Goal: Information Seeking & Learning: Learn about a topic

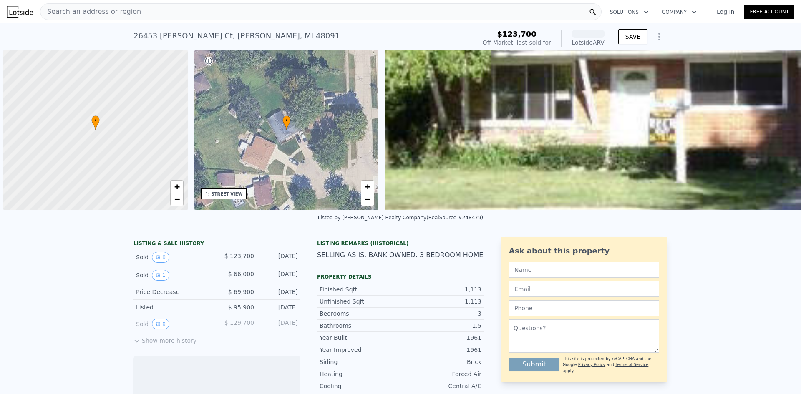
scroll to position [0, 3]
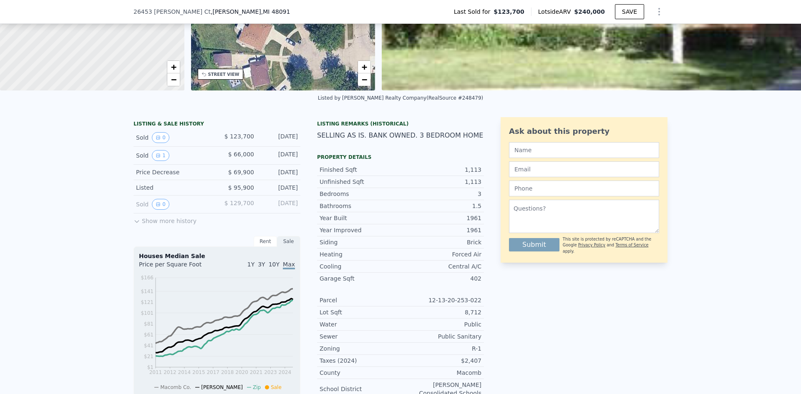
click at [470, 137] on div "SELLING AS IS. BANK OWNED. 3 BEDROOM HOME" at bounding box center [400, 136] width 167 height 10
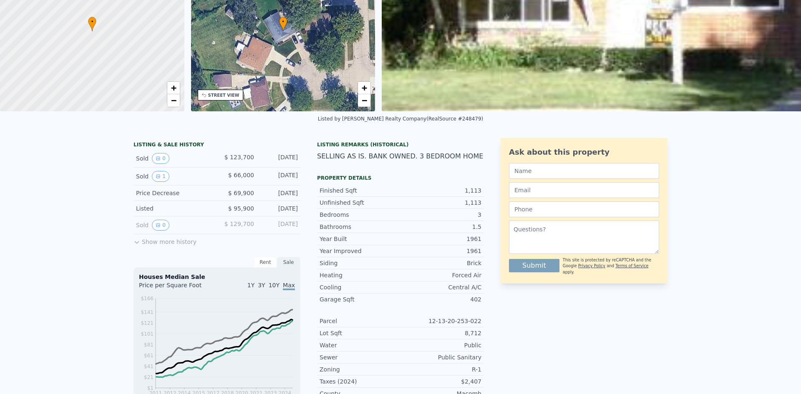
scroll to position [3, 0]
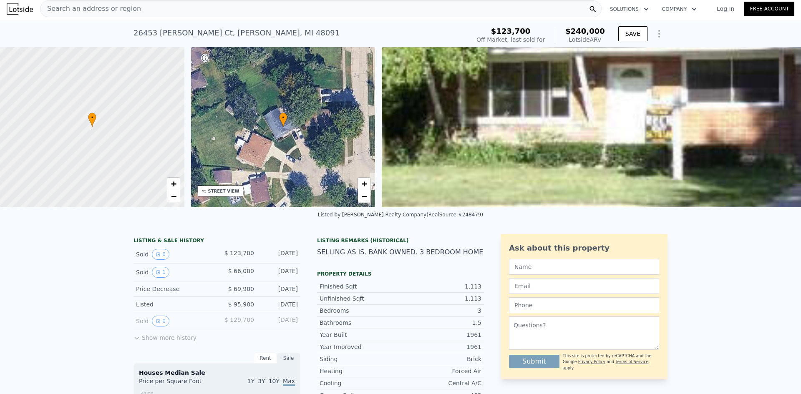
click at [472, 133] on img at bounding box center [779, 127] width 795 height 160
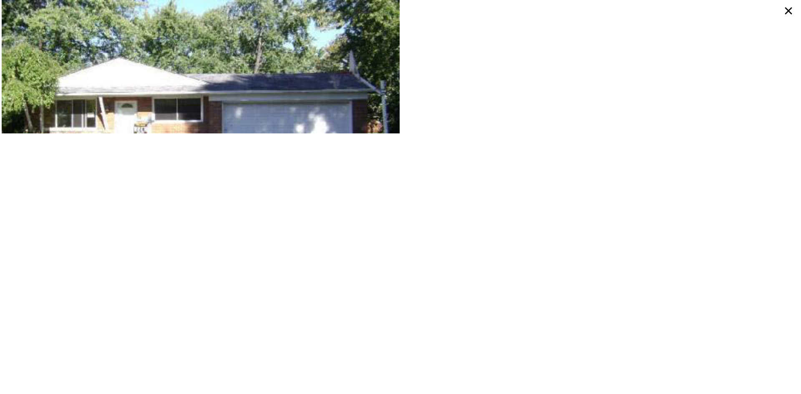
click at [356, 96] on img at bounding box center [201, 132] width 398 height 265
click at [788, 10] on icon at bounding box center [789, 11] width 7 height 7
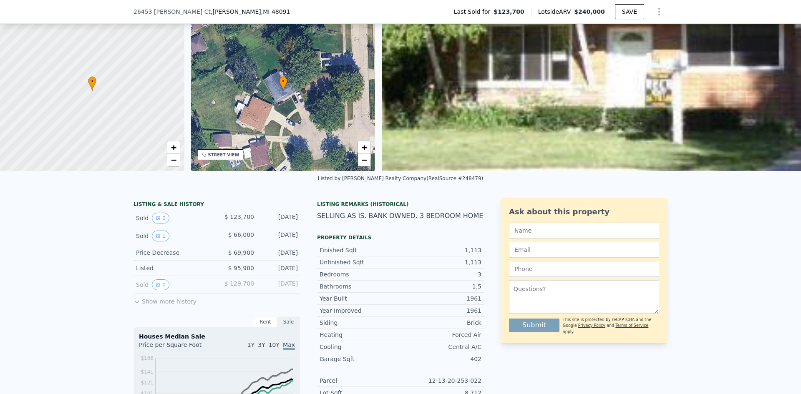
scroll to position [83, 0]
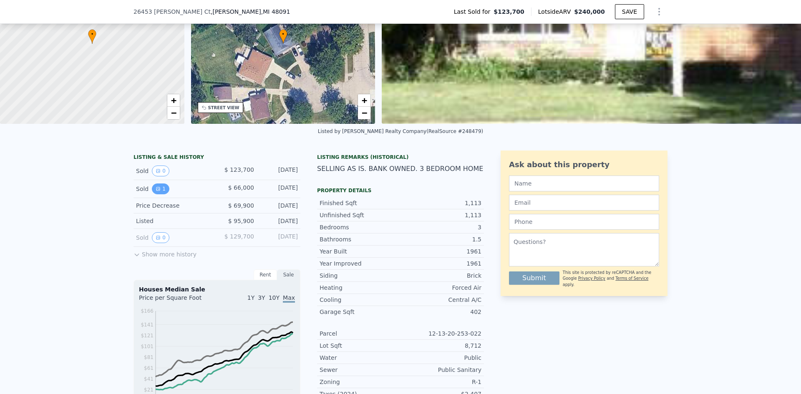
click at [156, 192] on icon "View historical data" at bounding box center [158, 189] width 5 height 5
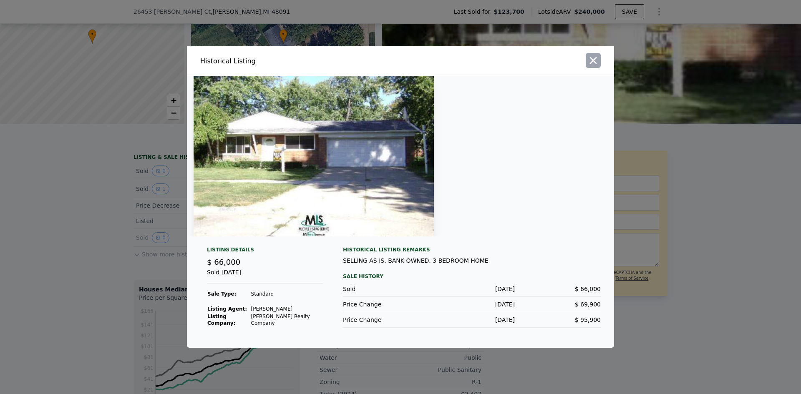
click at [594, 60] on icon "button" at bounding box center [594, 61] width 12 height 12
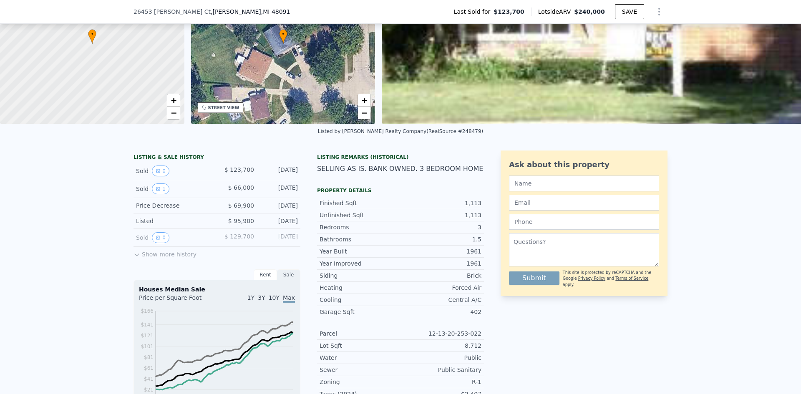
click at [149, 259] on button "Show more history" at bounding box center [165, 253] width 63 height 12
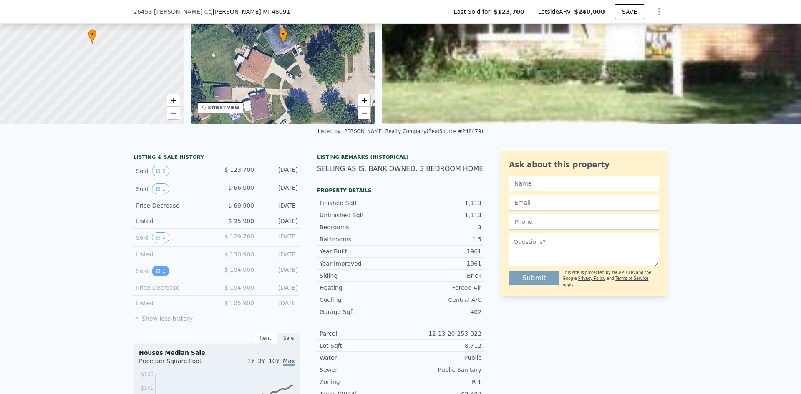
click at [153, 281] on div "Sold 1 $ 104,000 [DATE]" at bounding box center [217, 272] width 167 height 18
click at [153, 277] on button "1" at bounding box center [161, 271] width 18 height 11
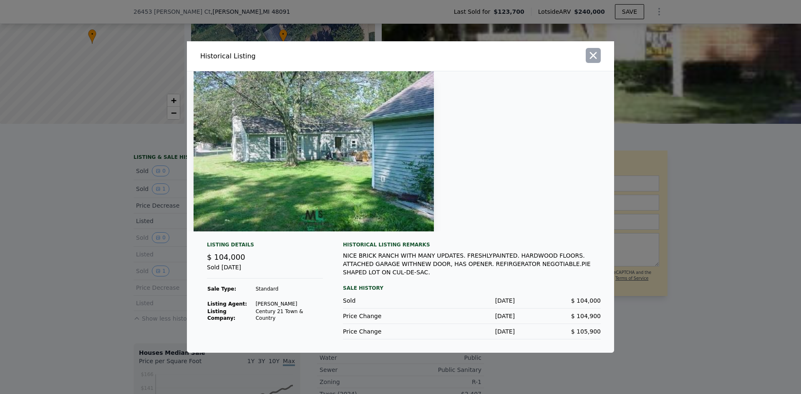
click at [590, 51] on icon "button" at bounding box center [594, 56] width 12 height 12
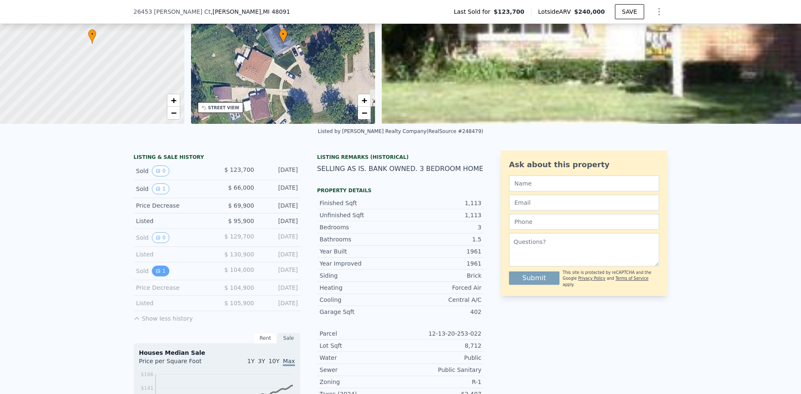
click at [157, 275] on button "1" at bounding box center [161, 271] width 18 height 11
